Goal: Task Accomplishment & Management: Manage account settings

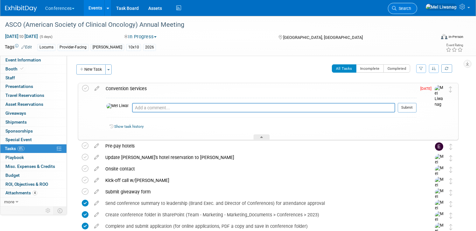
click at [417, 11] on link "Search" at bounding box center [402, 8] width 29 height 11
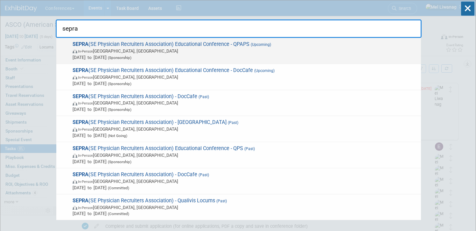
type input "sepra"
click at [186, 57] on span "Oct 11, 2025 to Oct 14, 2025 (Sponsorship)" at bounding box center [245, 57] width 345 height 6
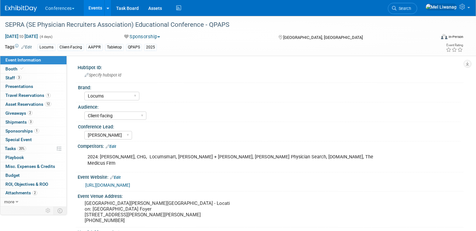
select select "Locums"
select select "Client-facing"
select select "[PERSON_NAME]"
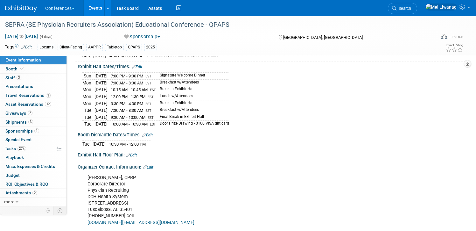
scroll to position [199, 0]
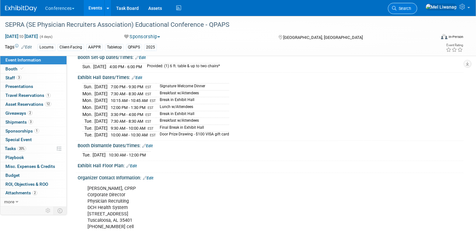
click at [417, 5] on link "Search" at bounding box center [402, 8] width 29 height 11
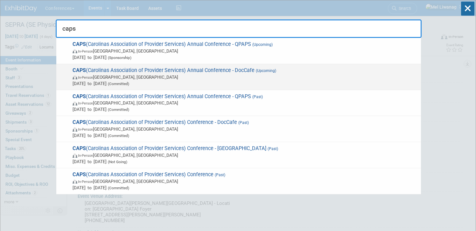
type input "caps"
click at [195, 81] on span "Nov 2, 2025 to Nov 4, 2025 (Committed)" at bounding box center [245, 83] width 345 height 6
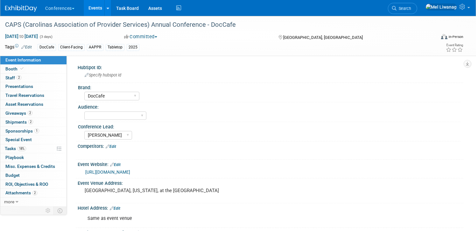
select select "DocCafe"
select select "[PERSON_NAME]"
click at [411, 8] on span "Search" at bounding box center [404, 8] width 15 height 5
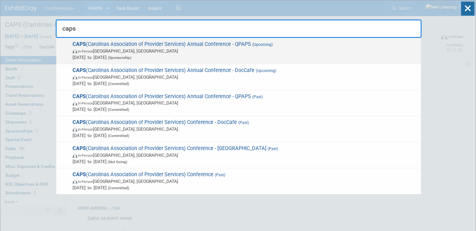
type input "caps"
click at [241, 54] on span "Nov 1, 2025 to Nov 4, 2025 (Sponsorship)" at bounding box center [245, 57] width 345 height 6
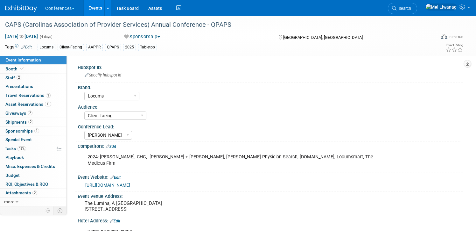
select select "Locums"
select select "Client-facing"
select select "[PERSON_NAME]"
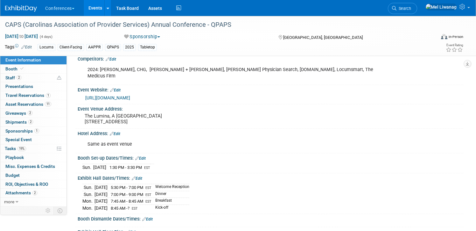
scroll to position [93, 0]
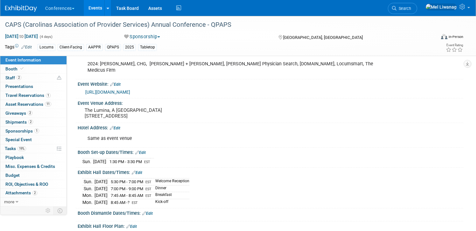
click at [406, 9] on div "Conferences Explore: My Workspaces 2 Go to Workspace: Conferences Marketing Req…" at bounding box center [234, 8] width 458 height 16
click at [397, 9] on icon at bounding box center [394, 8] width 4 height 4
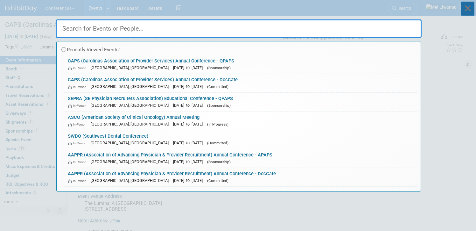
click at [472, 7] on icon at bounding box center [467, 9] width 13 height 14
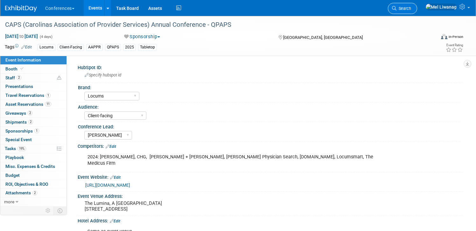
click at [417, 5] on link "Search" at bounding box center [402, 8] width 29 height 11
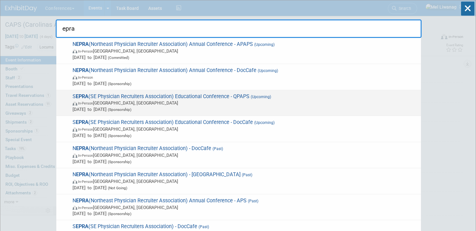
type input "epra"
click at [332, 100] on span "In-Person FL, United States" at bounding box center [245, 103] width 345 height 6
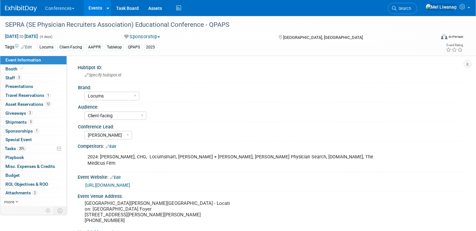
select select "Locums"
select select "Client-facing"
select select "Mel"
click at [33, 148] on link "20% Tasks 20%" at bounding box center [33, 148] width 66 height 9
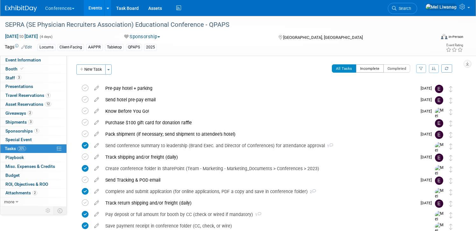
click at [373, 68] on button "Incomplete" at bounding box center [370, 68] width 28 height 8
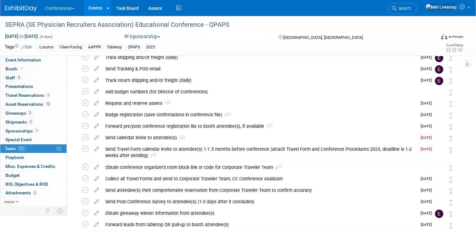
scroll to position [127, 0]
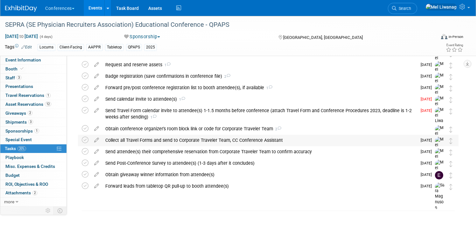
click at [207, 135] on div "Collect all Travel Forms and send to Corporate Traveler Team, CC Conference Ass…" at bounding box center [259, 140] width 315 height 11
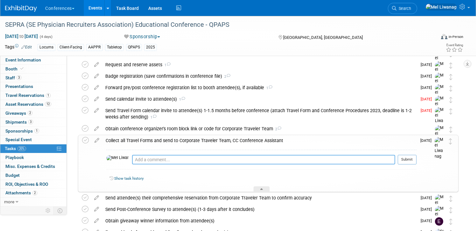
click at [188, 161] on textarea at bounding box center [263, 160] width 263 height 10
type textarea "08/28: Followed up w/Chris"
click at [413, 161] on button "Submit" at bounding box center [407, 160] width 19 height 10
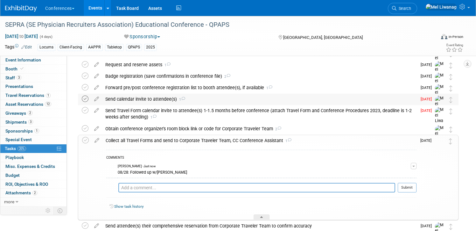
click at [86, 99] on icon at bounding box center [85, 99] width 7 height 7
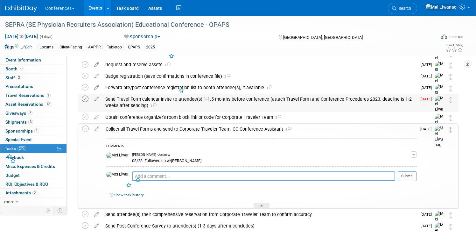
click at [86, 99] on icon at bounding box center [85, 99] width 7 height 7
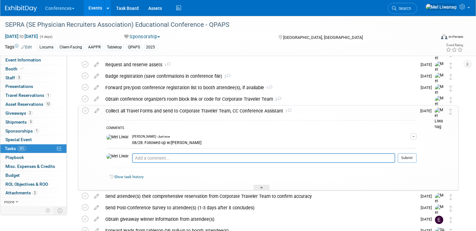
click at [210, 110] on div "Collect all Travel Forms and send to Corporate Traveler Team, CC Conference Ass…" at bounding box center [260, 110] width 314 height 11
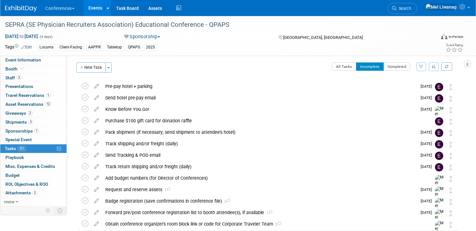
scroll to position [0, 0]
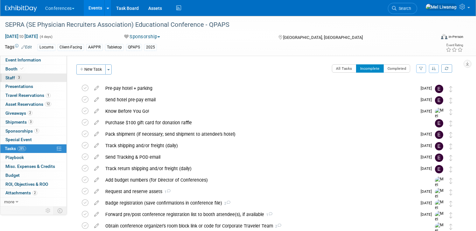
click at [21, 80] on link "3 Staff 3" at bounding box center [33, 78] width 66 height 9
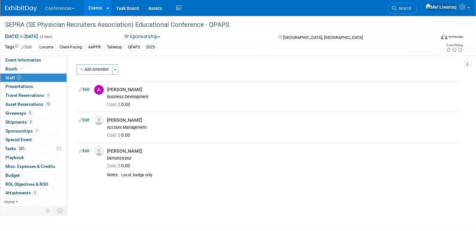
click at [88, 152] on link "Edit" at bounding box center [84, 151] width 11 height 4
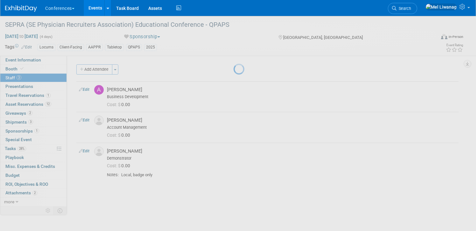
select select "a89db0ac-e251-4f0f-81fa-4c3a505357b7"
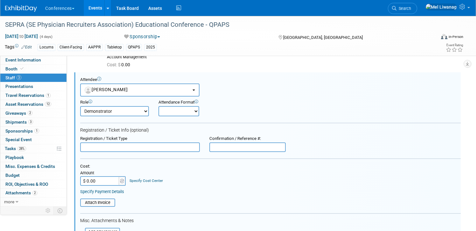
click at [110, 185] on input "$ 0.00" at bounding box center [100, 181] width 40 height 10
type input "$ 2,000.00"
click at [140, 181] on link "Specify Cost Center" at bounding box center [146, 180] width 33 height 4
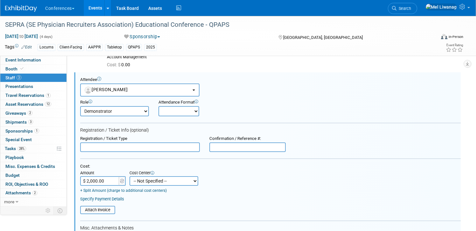
click at [148, 183] on select "-- Not Specified -- Aya Education Aya Healthcare Aya Locums Bespoke Corporate D…" at bounding box center [164, 181] width 69 height 10
select select "18965873"
click at [130, 176] on select "-- Not Specified -- Aya Education Aya Healthcare Aya Locums Bespoke Corporate D…" at bounding box center [164, 181] width 69 height 10
click at [215, 187] on div "Cost: Amount $ 2,000.00 Specify Cost Center Cost Center -- Not Specified -- Aya…" at bounding box center [270, 178] width 381 height 29
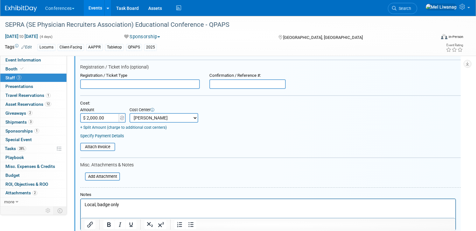
scroll to position [133, 0]
drag, startPoint x: 139, startPoint y: 205, endPoint x: 111, endPoint y: 202, distance: 28.2
click at [111, 202] on p "Local, badge only" at bounding box center [268, 205] width 367 height 6
click at [137, 205] on p "Local, badge only" at bounding box center [268, 205] width 367 height 6
click at [87, 208] on html "Local, badge only" at bounding box center [268, 203] width 375 height 9
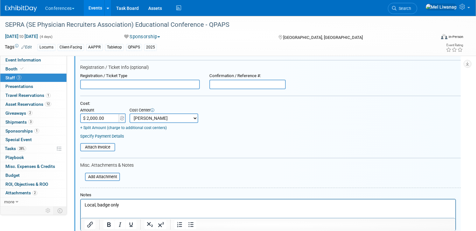
click at [87, 206] on p "Local, badge only" at bounding box center [268, 205] width 367 height 6
click at [142, 204] on p "08/28: Local, badge only" at bounding box center [268, 205] width 367 height 6
click at [108, 125] on td "+ Split Amount (charge to additional cost centers)" at bounding box center [139, 127] width 118 height 8
click at [108, 120] on input "$ 2,000.00" at bounding box center [100, 118] width 40 height 10
type input "$"
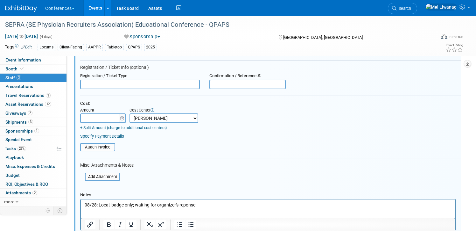
type input "$ 0.00"
click at [194, 174] on form "Attendee <img src="https://www.exhibitday.com/Images/Unassigned-User-Icon.png" …" at bounding box center [270, 135] width 381 height 243
click at [206, 208] on html "08/28: Local, badge only; waiting for organizer's reponse" at bounding box center [268, 203] width 375 height 9
drag, startPoint x: 112, startPoint y: 206, endPoint x: 132, endPoint y: 207, distance: 19.8
click at [132, 207] on p "08/28: Local, badge only; waiting for organizer's reponse for a complimentary b…" at bounding box center [268, 205] width 367 height 6
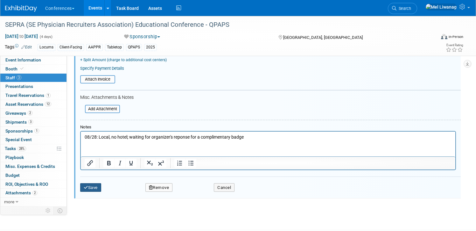
click at [93, 191] on button "Save" at bounding box center [90, 187] width 21 height 9
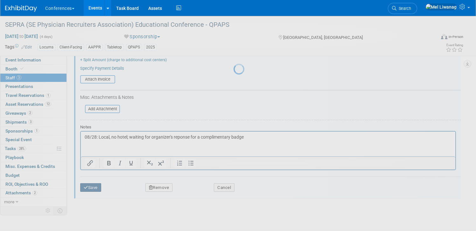
scroll to position [44, 0]
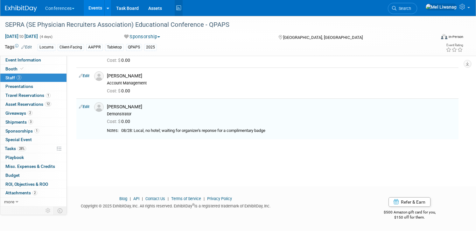
click at [181, 8] on icon at bounding box center [179, 8] width 8 height 10
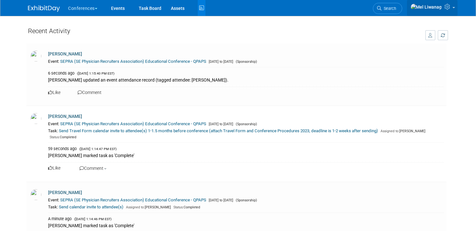
click at [451, 8] on icon at bounding box center [448, 7] width 7 height 6
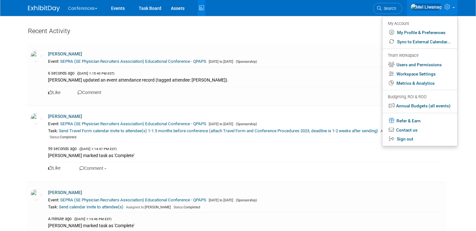
click at [451, 8] on icon at bounding box center [448, 7] width 7 height 6
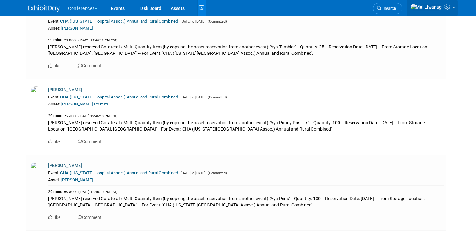
scroll to position [1347, 0]
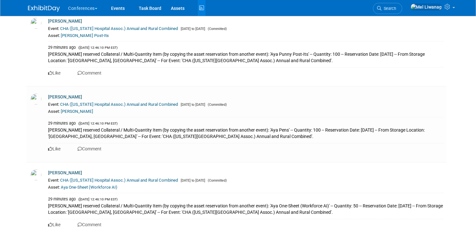
click at [45, 7] on img at bounding box center [44, 8] width 32 height 6
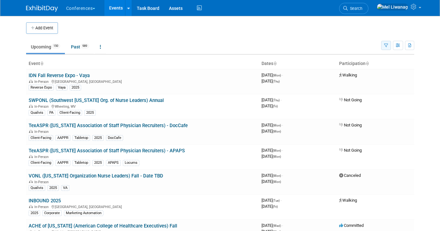
click at [387, 45] on icon "button" at bounding box center [386, 46] width 4 height 4
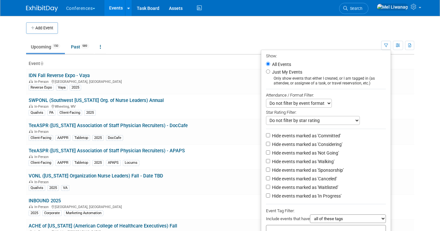
click at [275, 69] on label "Just My Events" at bounding box center [287, 72] width 32 height 6
click at [270, 69] on input "Just My Events" at bounding box center [268, 71] width 4 height 4
radio input "true"
click at [296, 153] on label "Hide events marked as 'Not Going'" at bounding box center [305, 153] width 68 height 6
click at [270, 153] on input "Hide events marked as 'Not Going'" at bounding box center [268, 152] width 4 height 4
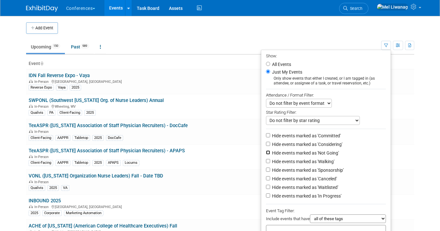
checkbox input "true"
click at [298, 187] on label "Hide events marked as 'Waitlisted'" at bounding box center [304, 187] width 67 height 6
click at [270, 187] on input "Hide events marked as 'Waitlisted'" at bounding box center [268, 187] width 4 height 4
checkbox input "true"
click at [298, 182] on label "Hide events marked as 'Canceled'" at bounding box center [304, 178] width 66 height 6
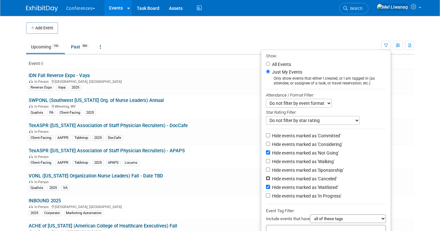
click at [270, 180] on input "Hide events marked as 'Canceled'" at bounding box center [268, 178] width 4 height 4
checkbox input "true"
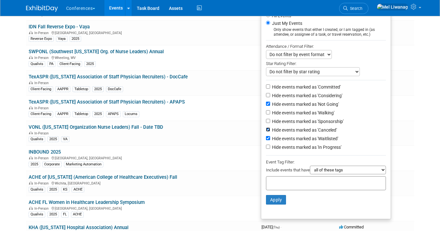
scroll to position [56, 0]
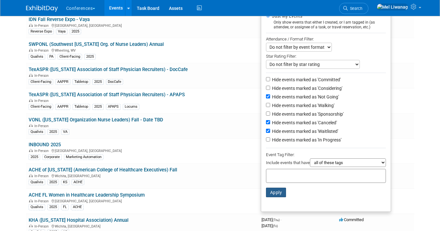
click at [278, 192] on button "Apply" at bounding box center [276, 193] width 20 height 10
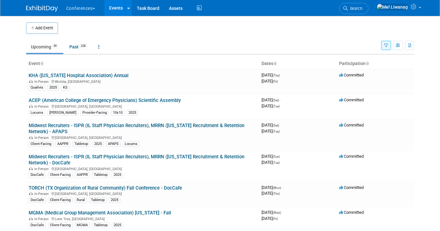
click at [369, 14] on li "Search" at bounding box center [353, 8] width 29 height 16
click at [363, 7] on span "Search" at bounding box center [355, 8] width 15 height 5
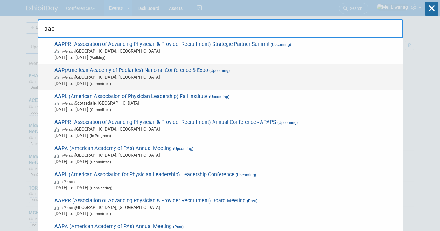
type input "aap"
click at [248, 75] on span "In-Person Denver, CO" at bounding box center [226, 77] width 345 height 6
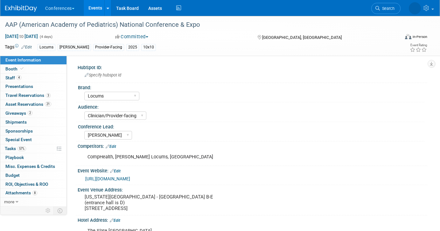
select select "Locums"
select select "Clinician/Provider-facing"
select select "[PERSON_NAME]"
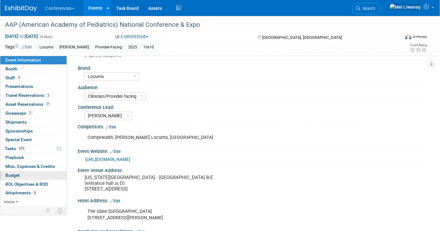
scroll to position [20, 0]
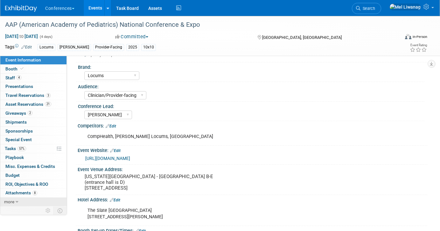
click at [18, 201] on icon at bounding box center [17, 202] width 3 height 4
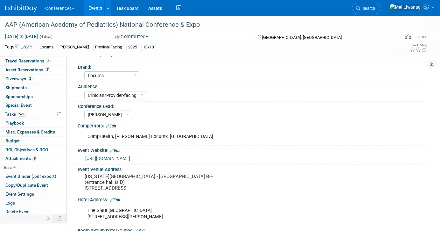
scroll to position [36, 0]
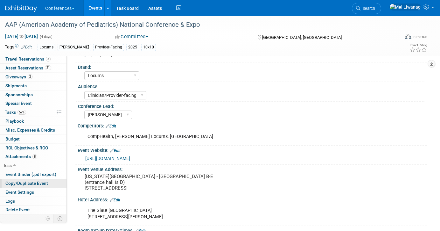
click at [29, 183] on span "Copy/Duplicate Event" at bounding box center [26, 183] width 43 height 5
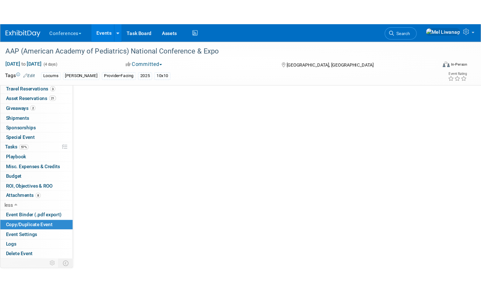
scroll to position [0, 0]
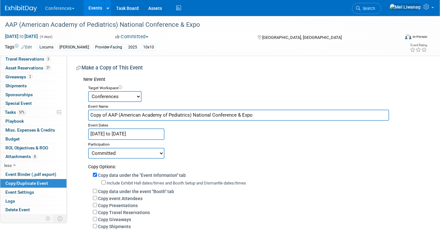
click at [122, 115] on input "Copy of AAP (American Academy of Pediatrics) National Conference & Expo" at bounding box center [238, 115] width 301 height 11
drag, startPoint x: 108, startPoint y: 117, endPoint x: 80, endPoint y: 116, distance: 28.0
click at [80, 116] on div "New Event Target Workspace Conferences Marketing Requests Event Name Copy of AA…" at bounding box center [249, 198] width 346 height 248
type input "AAP (American Academy of Pediatrics) National Conference & Expo"
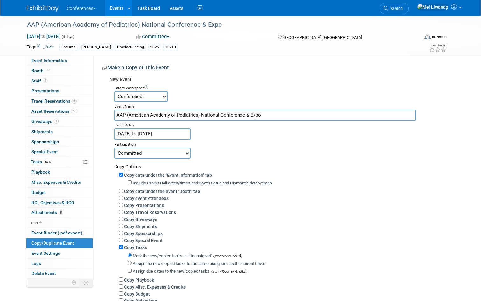
click at [134, 138] on input "Sep 26, 2025 to Sep 29, 2025" at bounding box center [152, 133] width 76 height 11
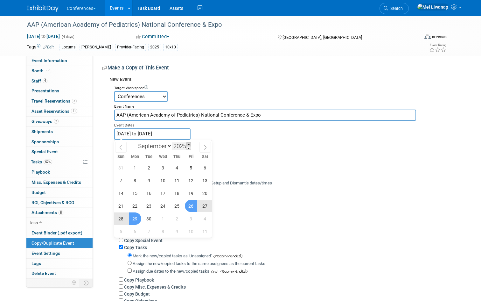
click at [188, 144] on span at bounding box center [189, 144] width 4 height 4
type input "2026"
click at [213, 150] on div "Committed Considering Not Going Walking Sponsorship Canceled Waitlisted In Prog…" at bounding box center [282, 152] width 336 height 11
click at [182, 137] on input "Sep 26, 2025 to Sep 29, 2025" at bounding box center [152, 133] width 76 height 11
click at [204, 145] on icon at bounding box center [205, 147] width 4 height 4
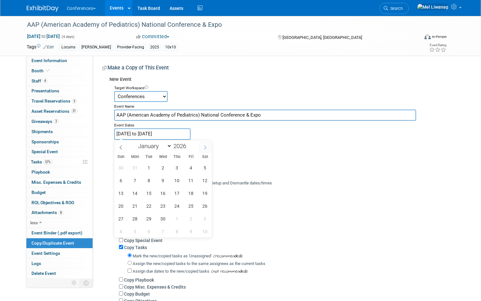
select select "9"
click at [188, 168] on span "2" at bounding box center [191, 167] width 12 height 12
click at [149, 181] on span "6" at bounding box center [149, 180] width 12 height 12
type input "[DATE] to [DATE]"
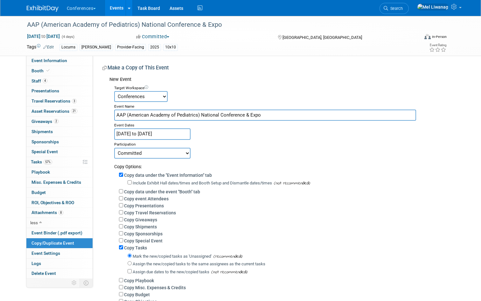
click at [157, 182] on label "Include Exhibit Hall dates/times and Booth Setup and Dismantle dates/times" at bounding box center [202, 183] width 139 height 5
click at [132, 182] on input "Include Exhibit Hall dates/times and Booth Setup and Dismantle dates/times" at bounding box center [130, 182] width 4 height 4
click at [157, 182] on label "Include Exhibit Hall dates/times and Booth Setup and Dismantle dates/times" at bounding box center [202, 183] width 139 height 5
click at [132, 182] on input "Include Exhibit Hall dates/times and Booth Setup and Dismantle dates/times" at bounding box center [130, 182] width 4 height 4
checkbox input "false"
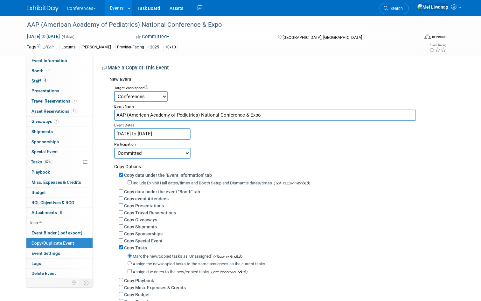
click at [158, 193] on label "Copy data under the event "Booth" tab" at bounding box center [162, 191] width 76 height 5
click at [123, 193] on input "Copy data under the event "Booth" tab" at bounding box center [121, 191] width 4 height 4
checkbox input "true"
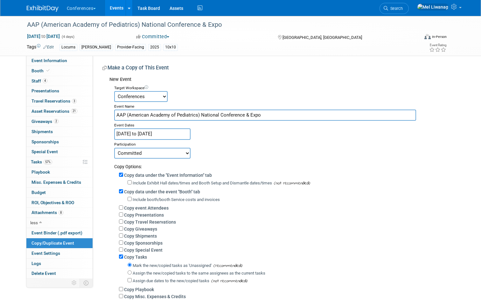
click at [158, 201] on label "Include booth/booth Service costs and invoices" at bounding box center [176, 199] width 87 height 5
click at [132, 201] on input "Include booth/booth Service costs and invoices" at bounding box center [130, 199] width 4 height 4
checkbox input "true"
click at [155, 228] on label "Copy Giveaways" at bounding box center [140, 228] width 33 height 5
click at [123, 228] on input "Copy Giveaways" at bounding box center [121, 228] width 4 height 4
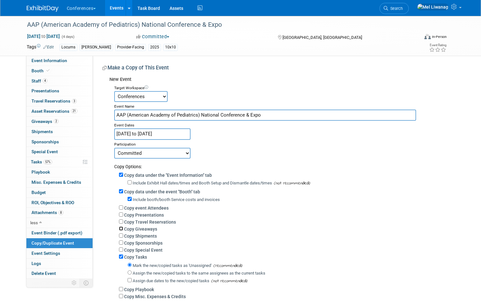
checkbox input "true"
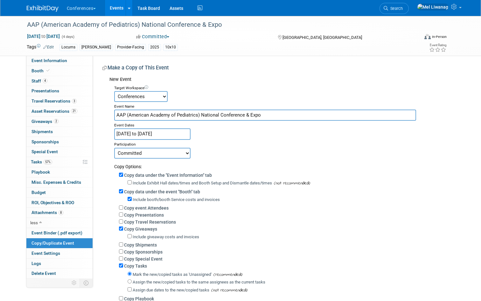
click at [155, 230] on label "Include giveaway costs and invoices" at bounding box center [166, 236] width 67 height 5
click at [132, 230] on input "Include giveaway costs and invoices" at bounding box center [130, 236] width 4 height 4
checkbox input "true"
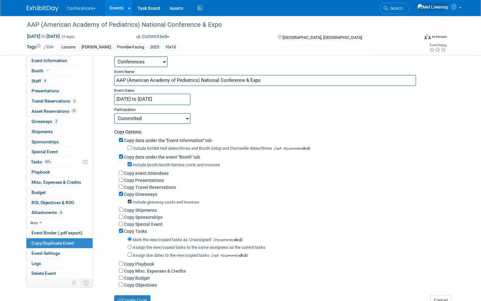
scroll to position [35, 0]
click at [152, 230] on label "Assign the new/copied tasks to the same assignees as the current tasks" at bounding box center [199, 246] width 133 height 5
click at [132, 230] on input "Assign the new/copied tasks to the same assignees as the current tasks" at bounding box center [130, 246] width 4 height 4
radio input "true"
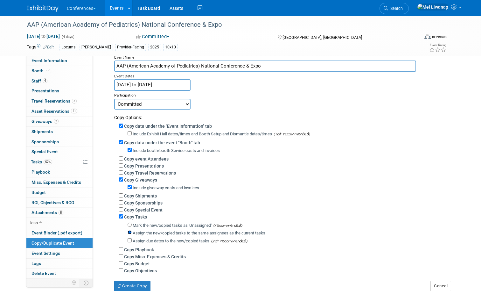
scroll to position [49, 0]
click at [143, 230] on label "Copy Budget" at bounding box center [137, 263] width 26 height 5
click at [123, 230] on input "Copy Budget" at bounding box center [121, 263] width 4 height 4
checkbox input "true"
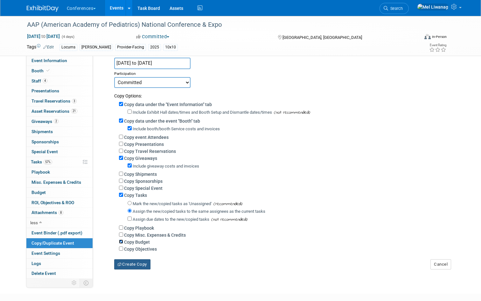
scroll to position [72, 0]
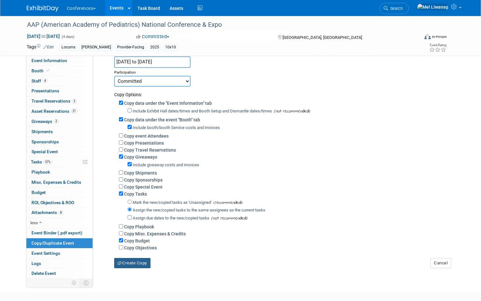
click at [134, 230] on button "Create Copy" at bounding box center [132, 263] width 36 height 10
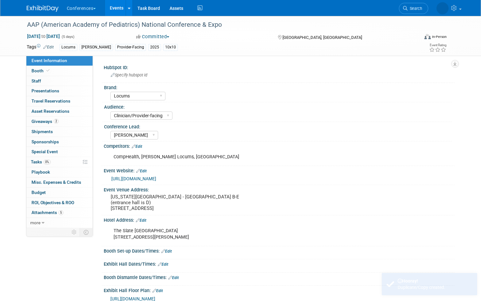
select select "Locums"
select select "Clinician/Provider-facing"
select select "[PERSON_NAME]"
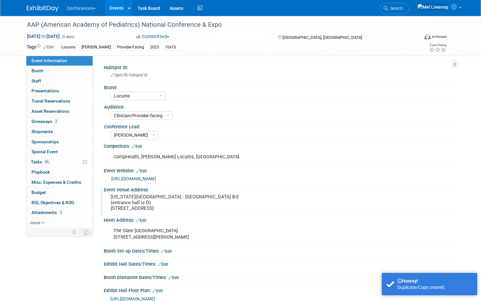
click at [168, 201] on pre "[US_STATE][GEOGRAPHIC_DATA] - [GEOGRAPHIC_DATA] B-E (entrance hall is D) [STREE…" at bounding box center [177, 202] width 132 height 17
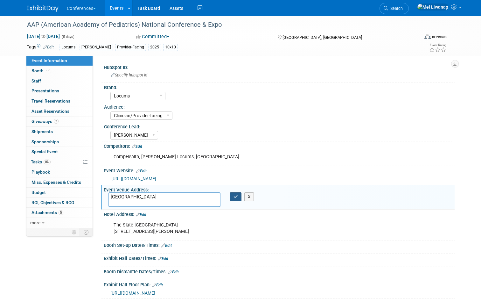
type textarea "[GEOGRAPHIC_DATA]"
click at [236, 199] on button "button" at bounding box center [235, 196] width 11 height 9
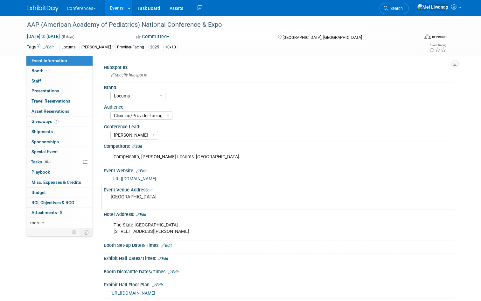
click at [152, 223] on div "The Slate Denver [STREET_ADDRESS][PERSON_NAME]" at bounding box center [248, 228] width 278 height 19
click at [146, 214] on link "Edit" at bounding box center [141, 214] width 11 height 4
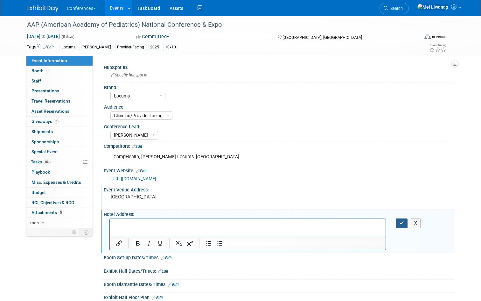
click at [397, 221] on button "button" at bounding box center [402, 222] width 12 height 9
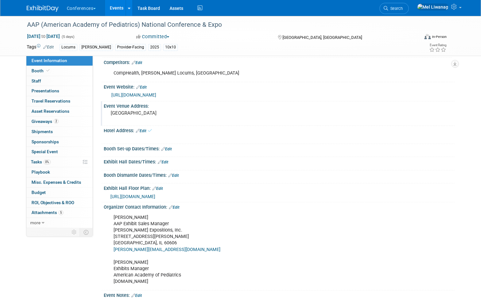
scroll to position [86, 0]
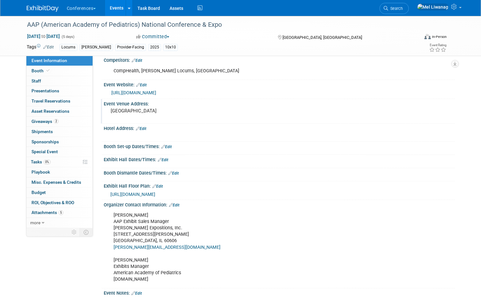
click at [133, 76] on div "CompHealth, [PERSON_NAME] Locums, [GEOGRAPHIC_DATA]" at bounding box center [248, 71] width 278 height 13
click at [135, 72] on div "CompHealth, [PERSON_NAME] Locums, [GEOGRAPHIC_DATA]" at bounding box center [248, 71] width 278 height 13
click at [142, 56] on div "Competitors: Edit" at bounding box center [279, 59] width 351 height 8
click at [142, 61] on link "Edit" at bounding box center [137, 60] width 11 height 4
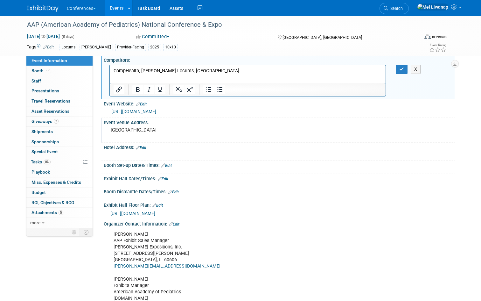
scroll to position [0, 0]
click at [403, 66] on button "button" at bounding box center [402, 69] width 12 height 9
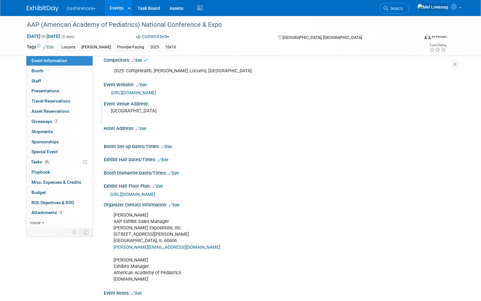
click at [163, 186] on link "Edit" at bounding box center [157, 186] width 11 height 4
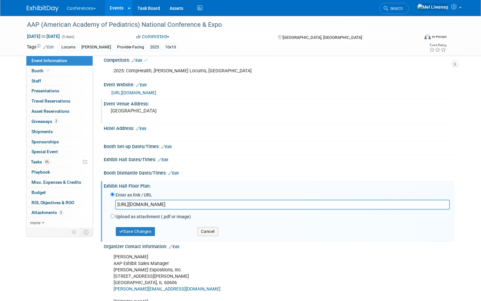
click at [187, 209] on input "https://s15.a2zinc.net/clients/AAP/AAP2025/Public/eventmap.aspx?shmode=E&ID=1024" at bounding box center [282, 205] width 335 height 10
click at [187, 208] on input "https://s15.a2zinc.net/clients/AAP/AAP2025/Public/eventmap.aspx?shmode=E&ID=1024" at bounding box center [282, 205] width 335 height 10
type input "https://s15.a2zinc.net/clients/AAP/AAP2026//Public/eventmap.aspx?shmode=E&ID=10…"
click at [155, 230] on button "Save Changes" at bounding box center [135, 231] width 39 height 9
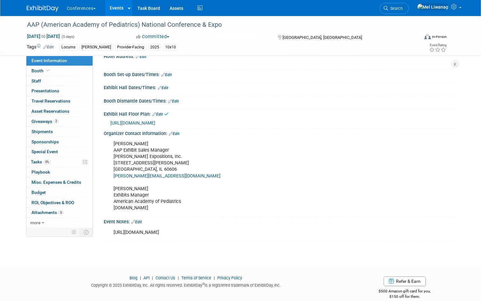
scroll to position [158, 0]
click at [50, 162] on span "0%" at bounding box center [47, 161] width 7 height 5
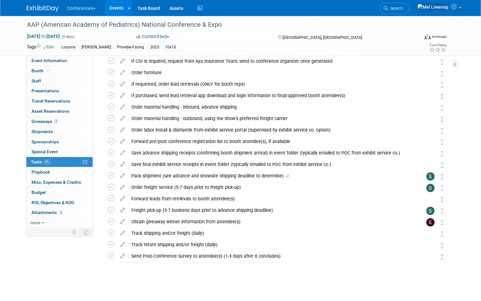
scroll to position [0, 0]
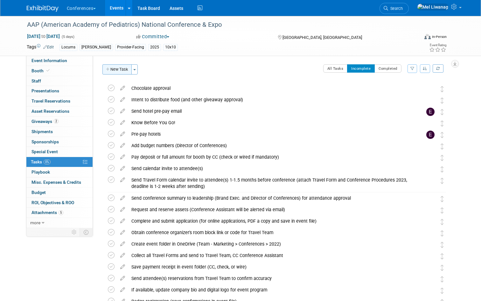
click at [119, 70] on button "New Task" at bounding box center [117, 69] width 29 height 10
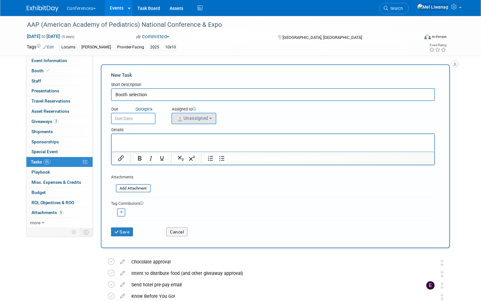
type input "Booth selection"
click at [209, 120] on span "Unassigned" at bounding box center [192, 118] width 32 height 5
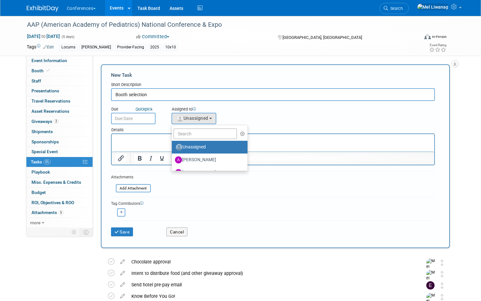
click at [207, 127] on ul "Unassigned Alexa Wennerholm Andrea Fisher Andrew Zistler Baillie Ward Deana Dzi…" at bounding box center [210, 148] width 77 height 46
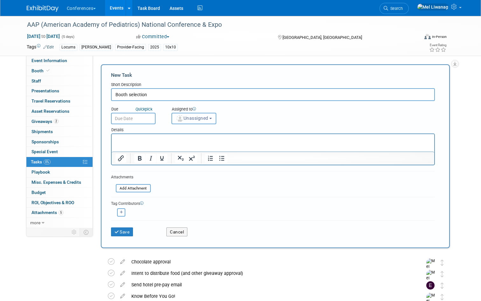
click at [202, 119] on span "Unassigned" at bounding box center [192, 118] width 32 height 5
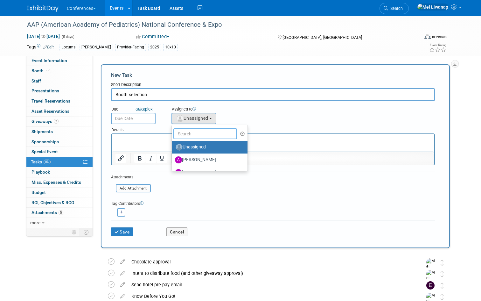
click at [202, 130] on input "text" at bounding box center [206, 133] width 64 height 11
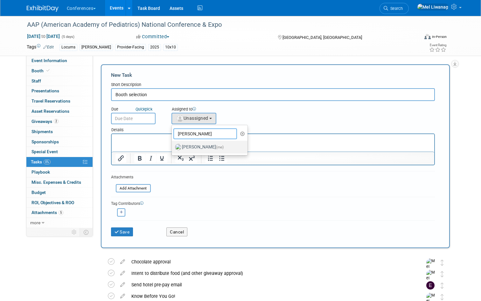
type input "mel"
click at [194, 149] on label "Mel Liwanag (me)" at bounding box center [208, 147] width 67 height 10
click at [173, 148] on input "Mel Liwanag (me)" at bounding box center [171, 146] width 4 height 4
select select "1669af0c-0251-4a15-8b2b-80baaaf13d1b"
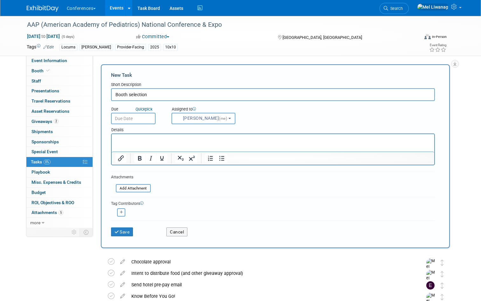
click at [143, 126] on div "Details" at bounding box center [273, 128] width 324 height 9
click at [137, 121] on input "text" at bounding box center [133, 118] width 45 height 11
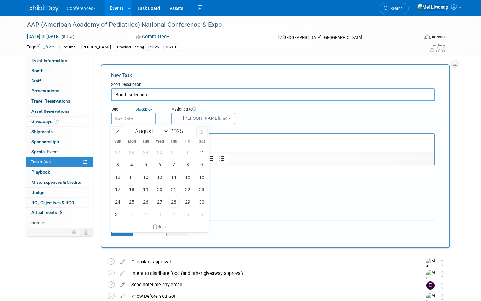
click at [201, 136] on span at bounding box center [201, 131] width 11 height 11
select select "8"
click at [130, 177] on span "15" at bounding box center [132, 177] width 12 height 12
type input "Sep 15, 2025"
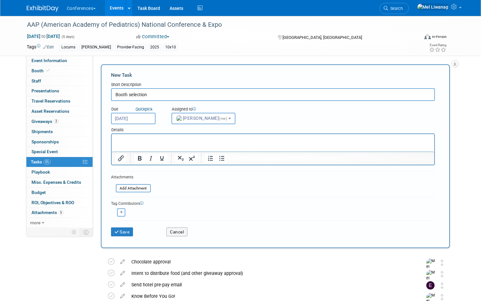
click at [112, 243] on div "New Task Short Description Booth selection Due Quick pick Sep 15, 2025 (me) mel…" at bounding box center [275, 156] width 349 height 184
click at [115, 93] on input "Booth selection" at bounding box center [273, 94] width 324 height 13
click at [176, 97] on input "2026 booth selection" at bounding box center [273, 94] width 324 height 13
type input "2026 booth selection appointment"
click at [162, 135] on html at bounding box center [272, 138] width 323 height 9
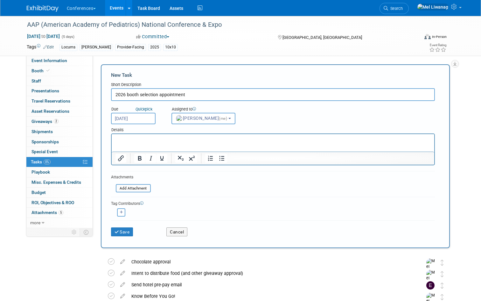
paste body "Rich Text Area. Press ALT-0 for help."
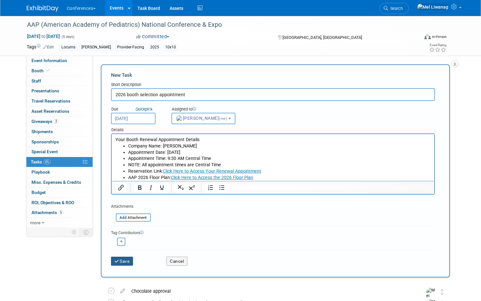
click at [122, 264] on button "Save" at bounding box center [122, 261] width 22 height 9
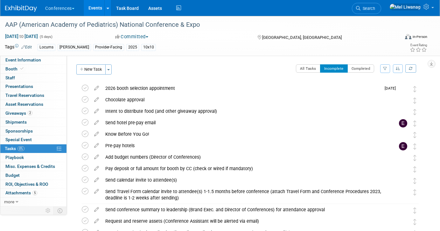
click at [26, 8] on img at bounding box center [21, 8] width 32 height 6
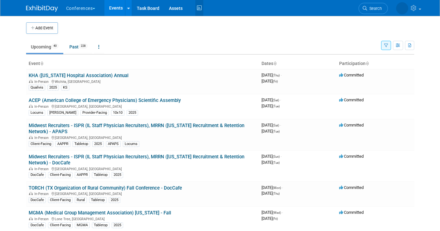
click at [201, 5] on icon at bounding box center [199, 8] width 8 height 10
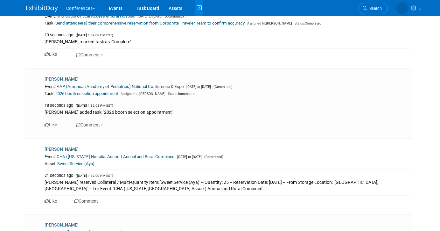
scroll to position [116, 0]
click at [153, 85] on link "AAP (American Academy of Pediatrics) National Conference & Expo" at bounding box center [120, 86] width 127 height 5
click at [363, 10] on span "Search" at bounding box center [355, 8] width 15 height 5
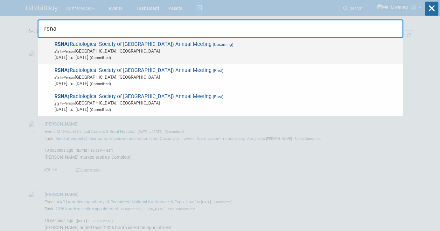
type input "rsna"
click at [190, 48] on span "In-Person [GEOGRAPHIC_DATA], [GEOGRAPHIC_DATA]" at bounding box center [226, 51] width 345 height 6
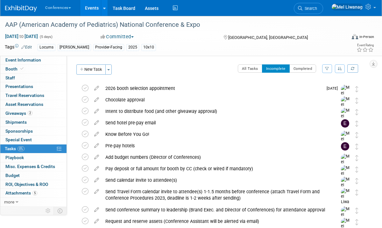
click at [27, 54] on div "AAP (American Academy of Pediatrics) National Conference & Expo [DATE] to [DATE…" at bounding box center [191, 36] width 382 height 40
click at [27, 58] on span "Event Information" at bounding box center [23, 59] width 36 height 5
select select "Locums"
select select "Clinician/Provider-facing"
select select "[PERSON_NAME]"
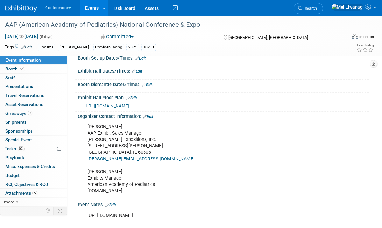
scroll to position [183, 0]
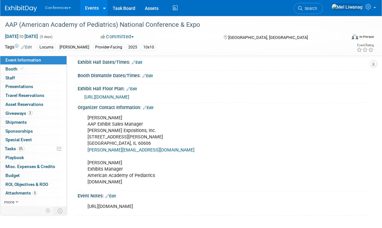
click at [29, 46] on link "Edit" at bounding box center [26, 47] width 11 height 4
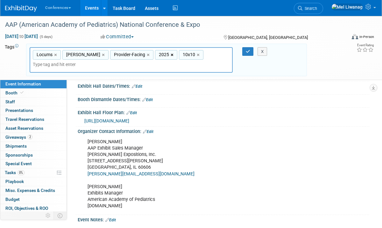
click at [171, 54] on link "×" at bounding box center [173, 54] width 4 height 7
type input "Locums, Aya Locums, Provider-Facing, 10x10"
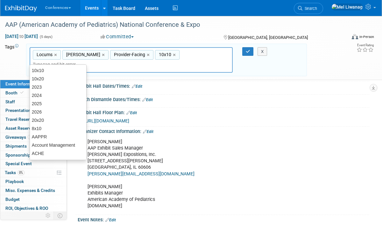
click at [91, 61] on input "text" at bounding box center [62, 64] width 58 height 6
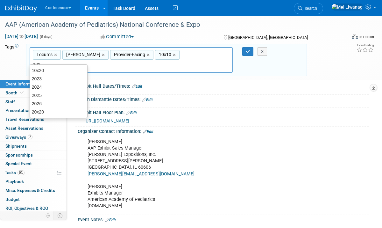
type input "2026"
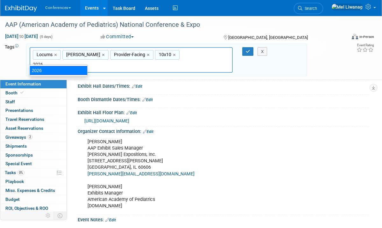
click at [57, 68] on div "2026" at bounding box center [59, 70] width 58 height 9
type input "Locums, Aya Locums, Provider-Facing, 10x10, 2026"
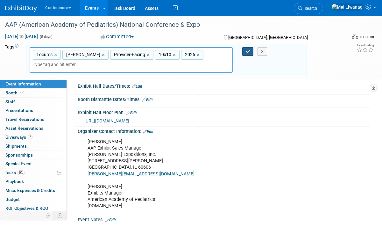
click at [243, 50] on button "button" at bounding box center [247, 51] width 11 height 9
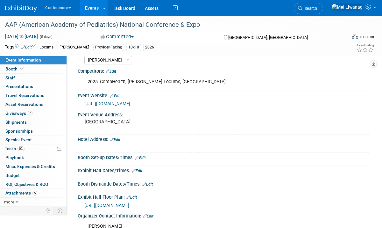
scroll to position [0, 0]
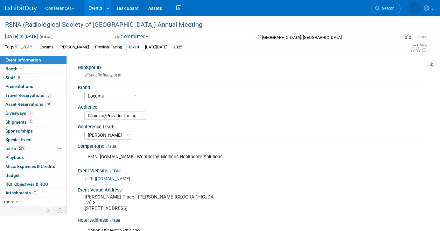
select select "Locums"
select select "Clinician/Provider-facing"
select select "[PERSON_NAME]"
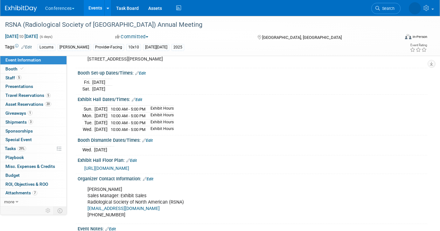
scroll to position [178, 0]
